Goal: Task Accomplishment & Management: Manage account settings

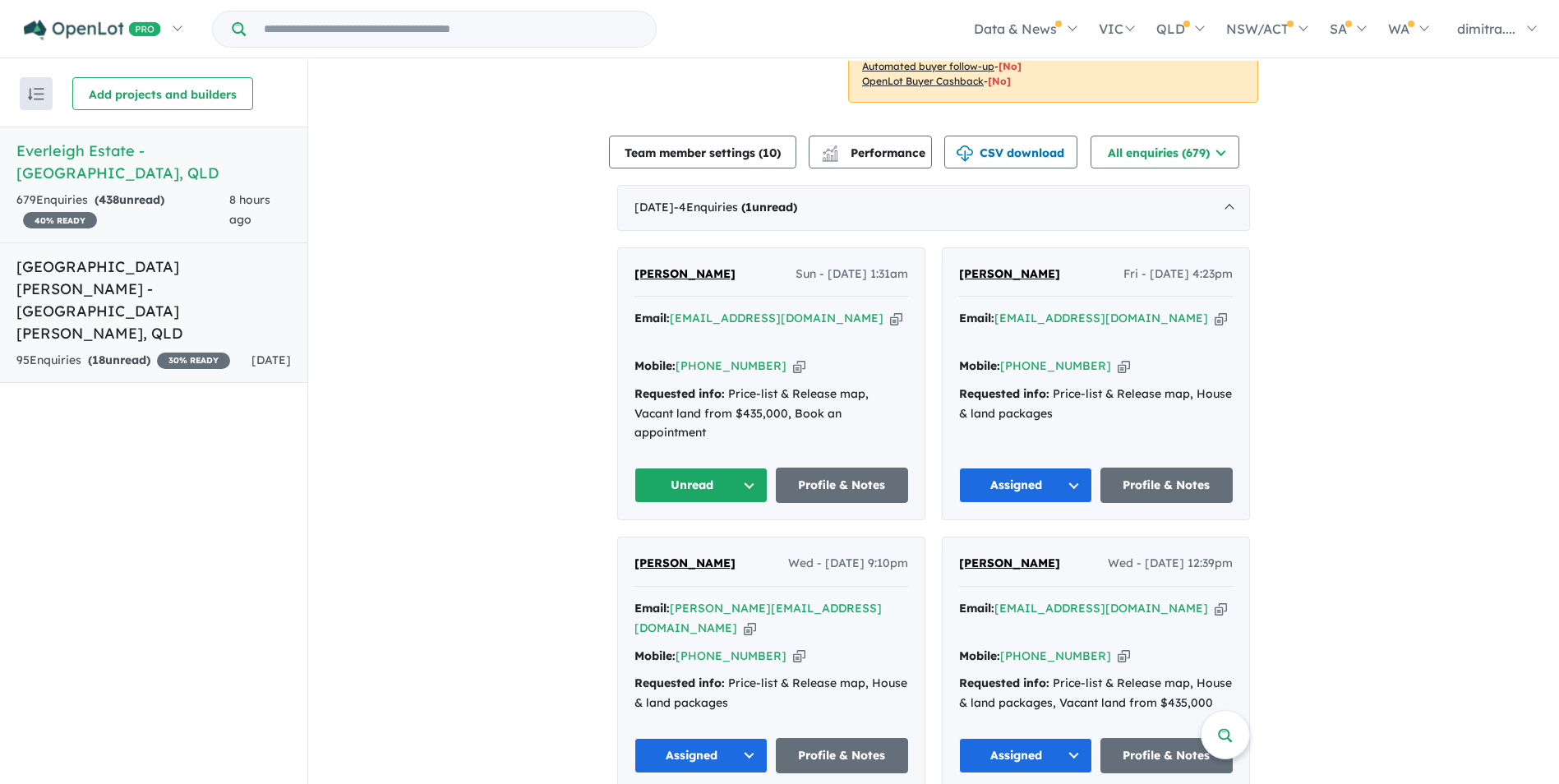
scroll to position [493, 0]
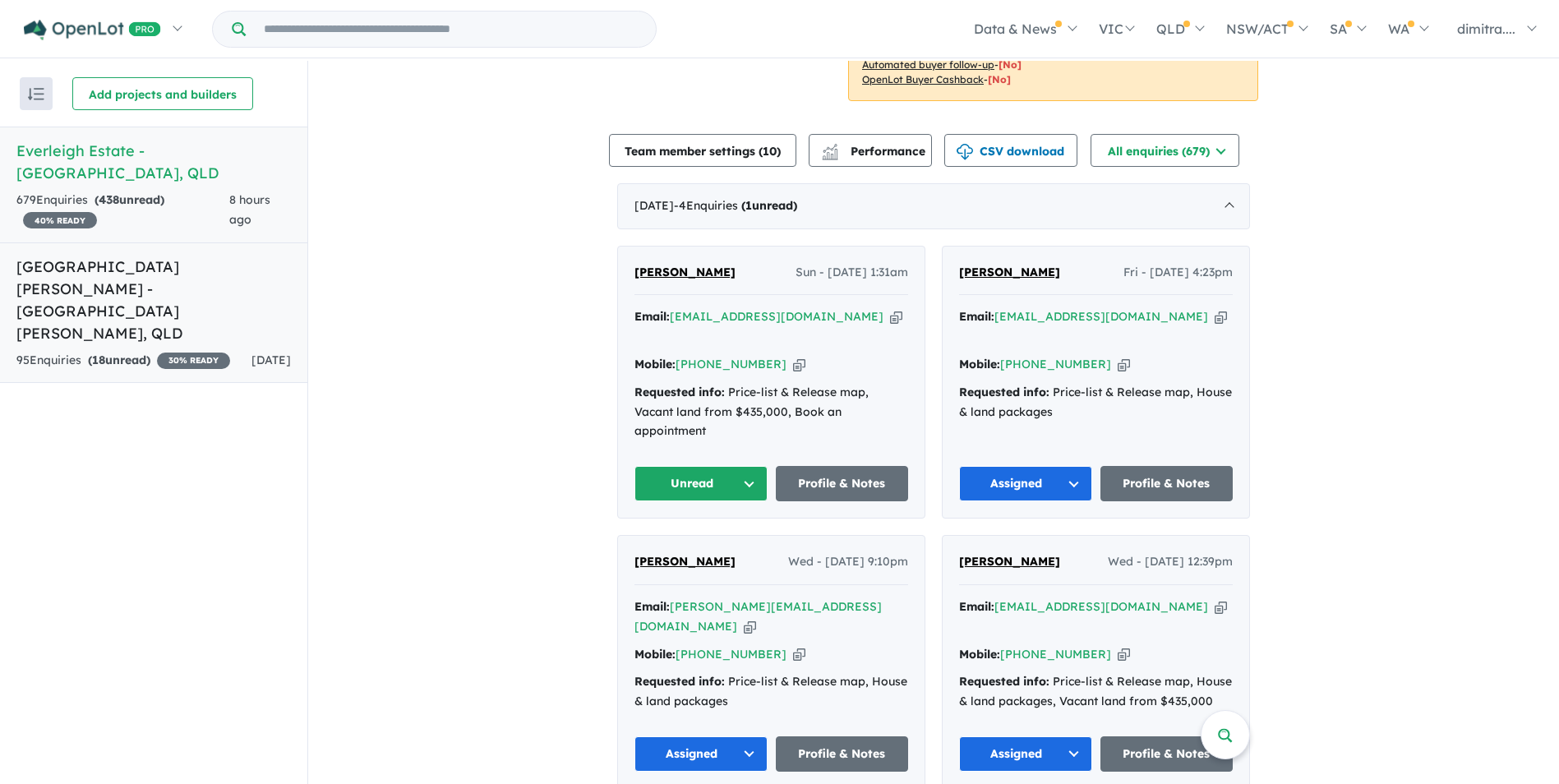
click at [183, 280] on link "[GEOGRAPHIC_DATA][PERSON_NAME] - [GEOGRAPHIC_DATA][PERSON_NAME] , [GEOGRAPHIC_D…" at bounding box center [154, 313] width 307 height 142
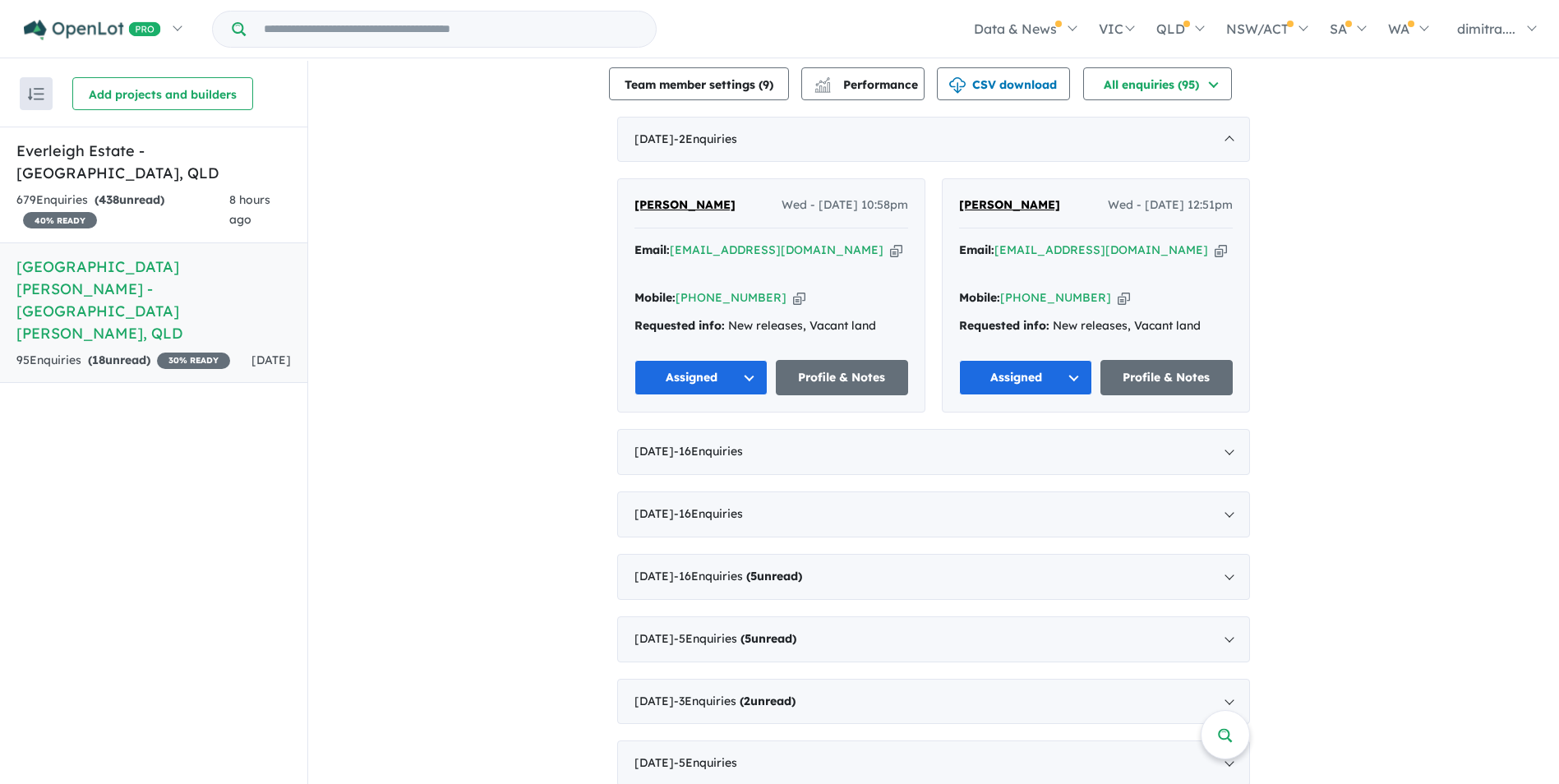
scroll to position [483, 0]
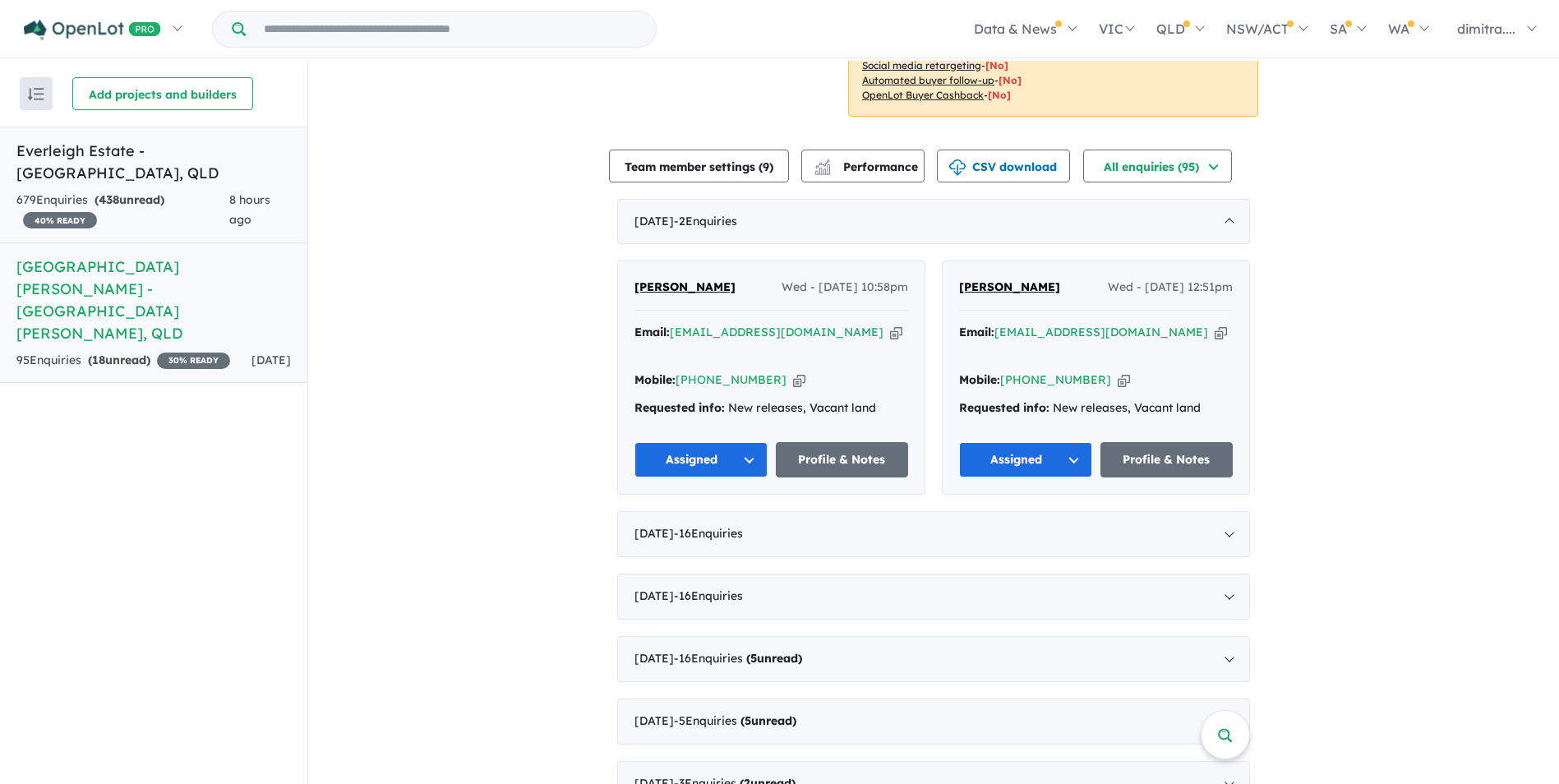
click at [177, 191] on div "679 Enquir ies ( 438 unread) 40 % READY" at bounding box center [123, 211] width 212 height 40
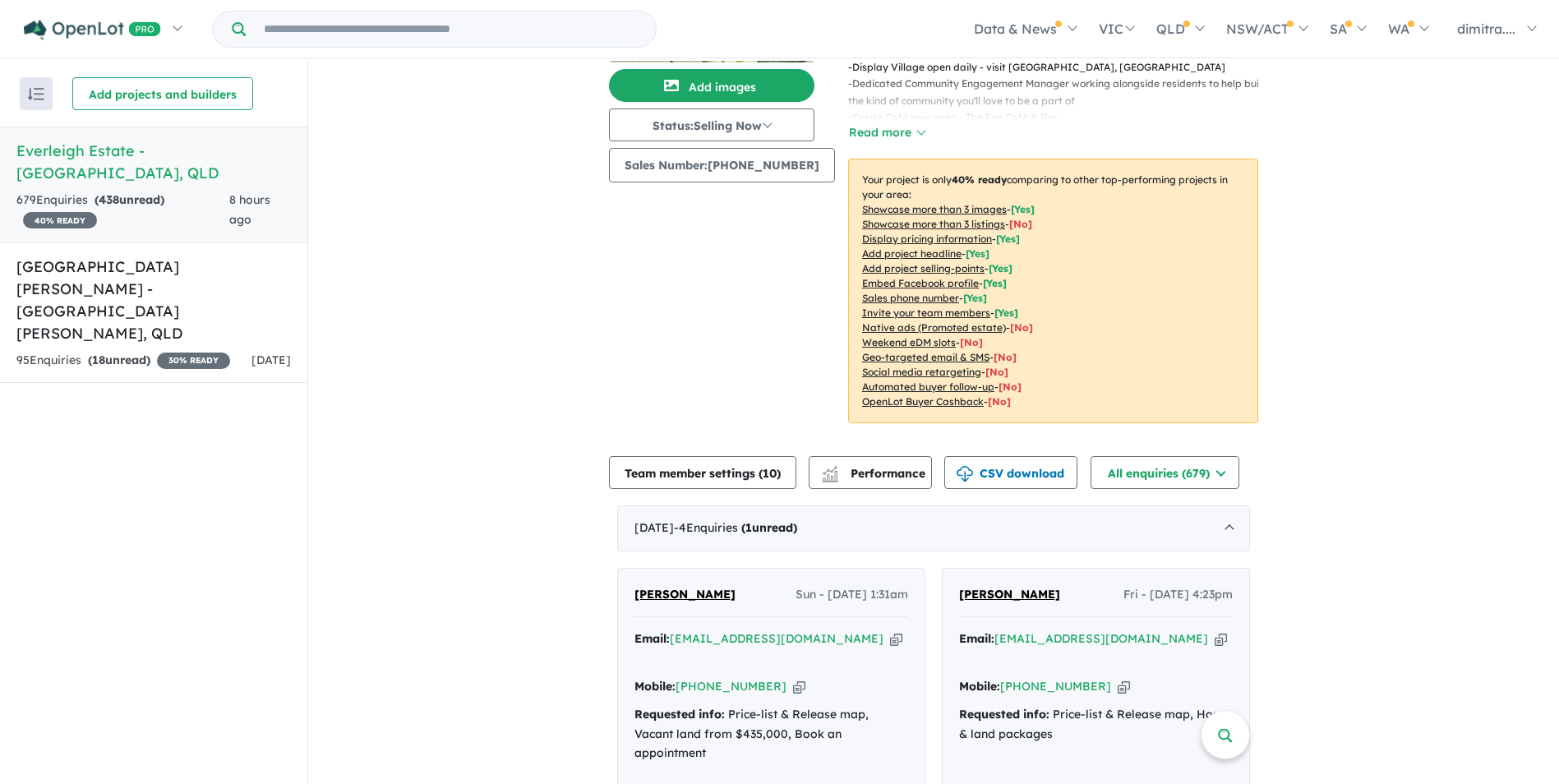
scroll to position [417, 0]
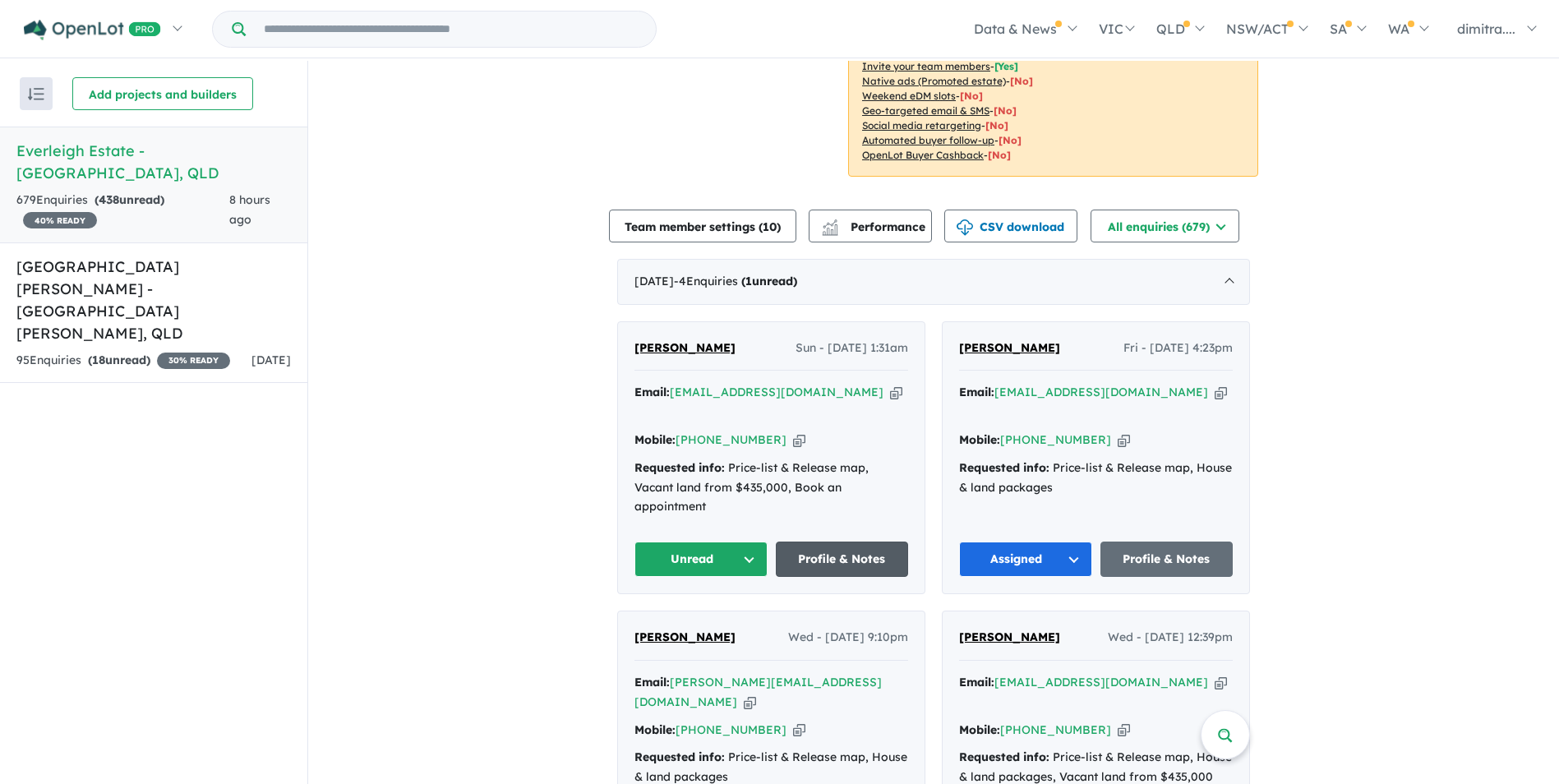
click at [833, 541] on link "Profile & Notes" at bounding box center [842, 559] width 133 height 35
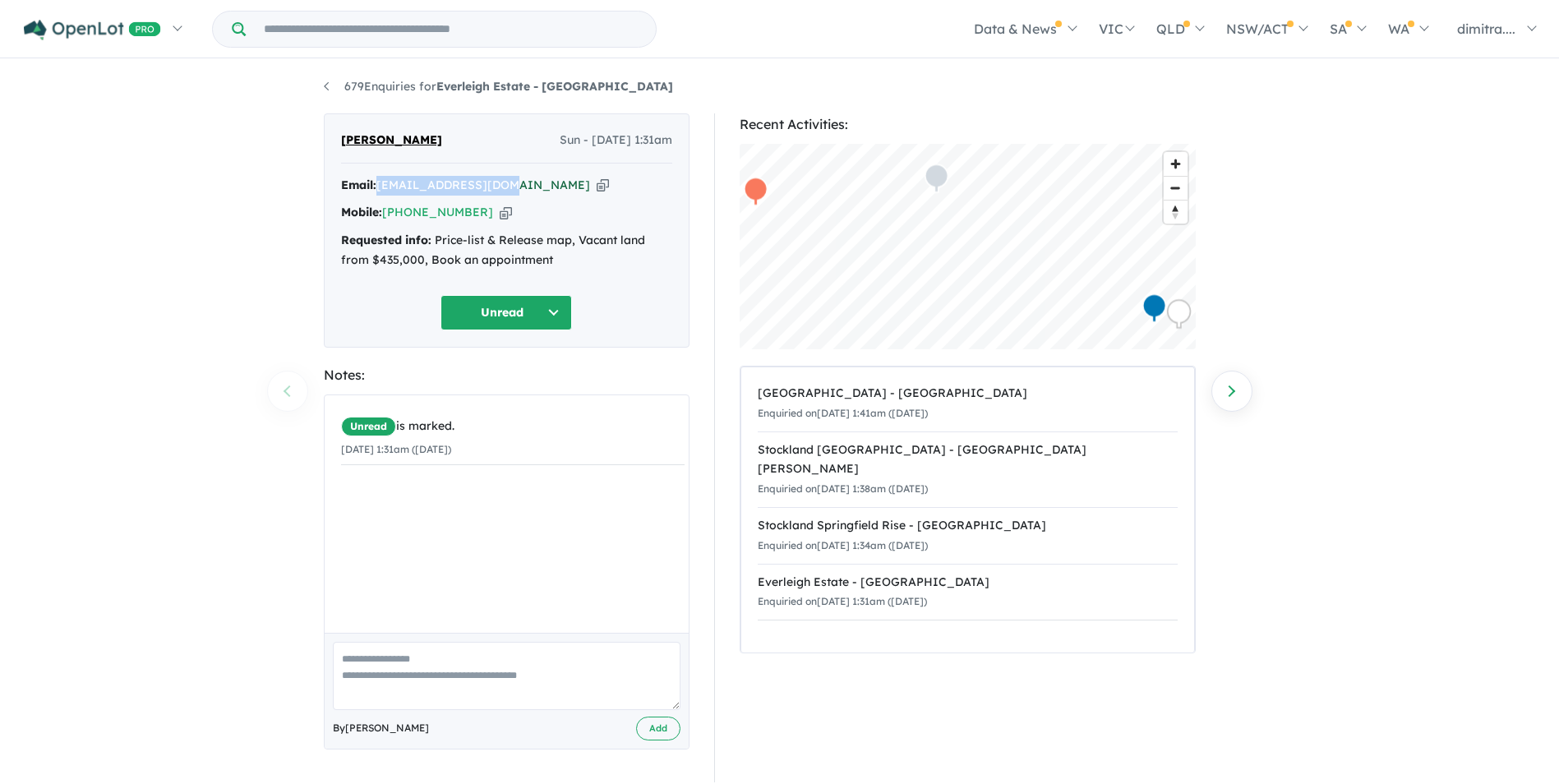
drag, startPoint x: 510, startPoint y: 185, endPoint x: 381, endPoint y: 183, distance: 129.0
click at [381, 183] on div "Email: aksapjose@gmail.com Copied!" at bounding box center [506, 186] width 331 height 20
drag, startPoint x: 381, startPoint y: 183, endPoint x: 418, endPoint y: 187, distance: 37.2
copy a%20Everleigh%20Estate%20-%20Greenbank"] "[EMAIL_ADDRESS][DOMAIN_NAME]"
click at [518, 313] on button "Unread" at bounding box center [506, 313] width 131 height 35
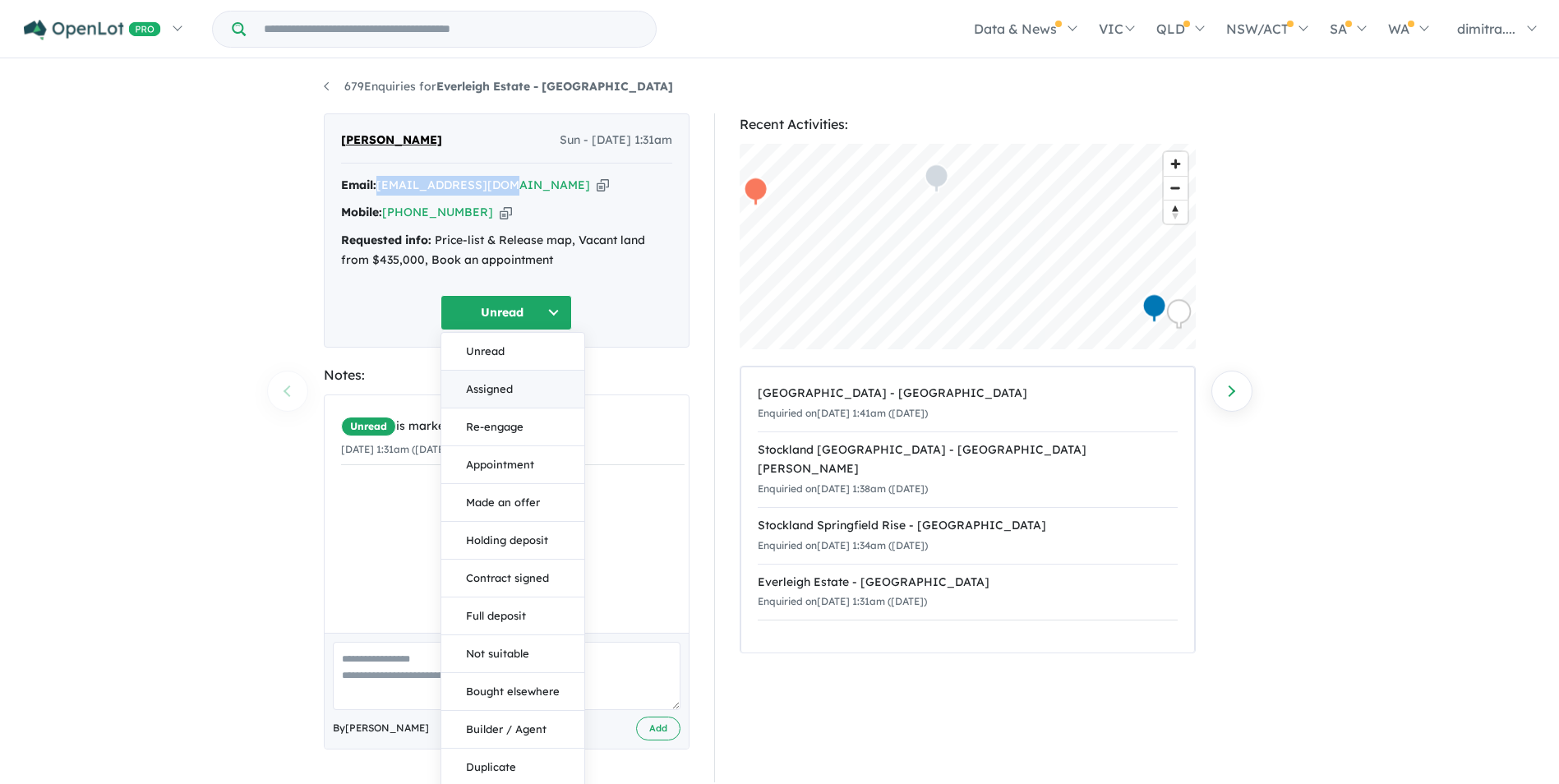
click at [524, 394] on button "Assigned" at bounding box center [513, 389] width 143 height 38
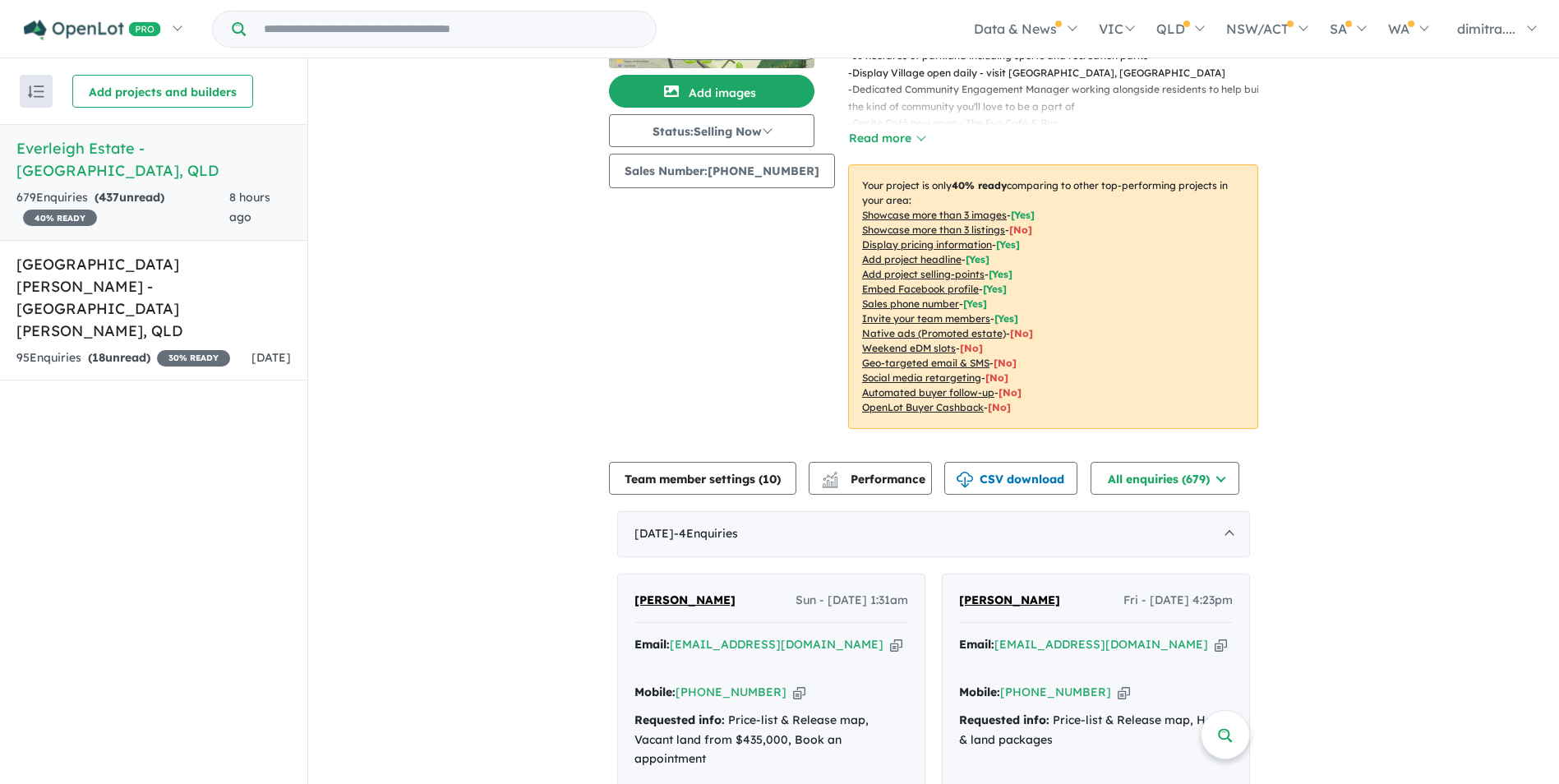
scroll to position [164, 0]
